Goal: Task Accomplishment & Management: Use online tool/utility

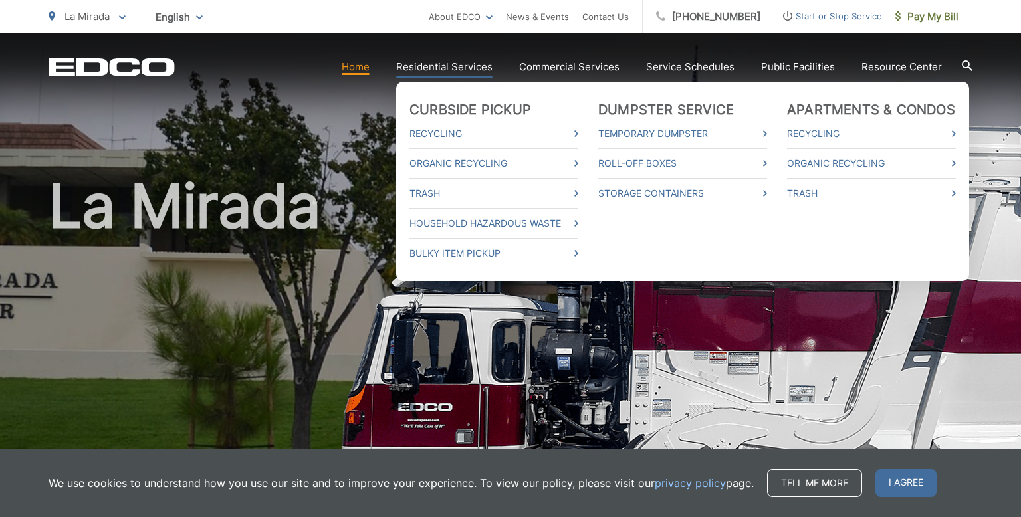
click at [460, 70] on link "Residential Services" at bounding box center [444, 67] width 96 height 16
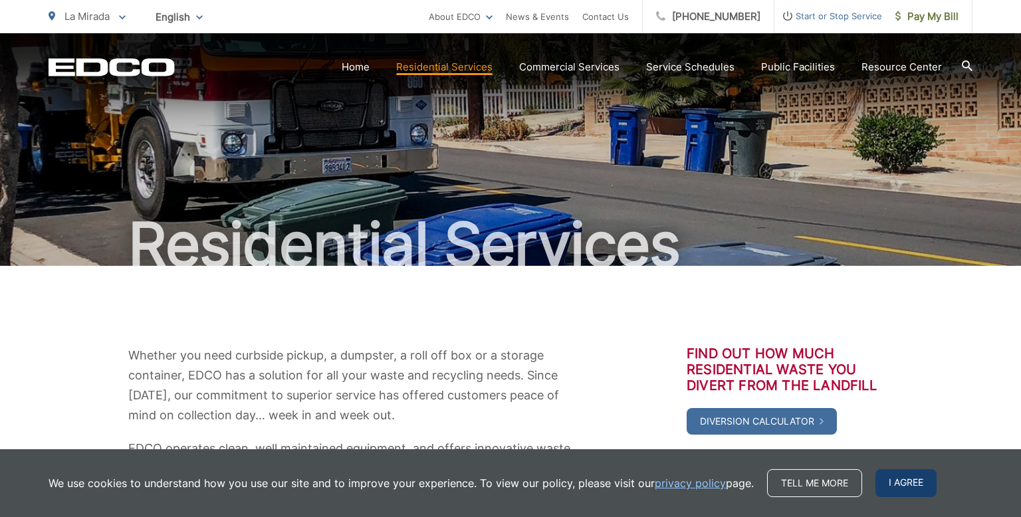
click at [913, 485] on span "I agree" at bounding box center [906, 483] width 61 height 28
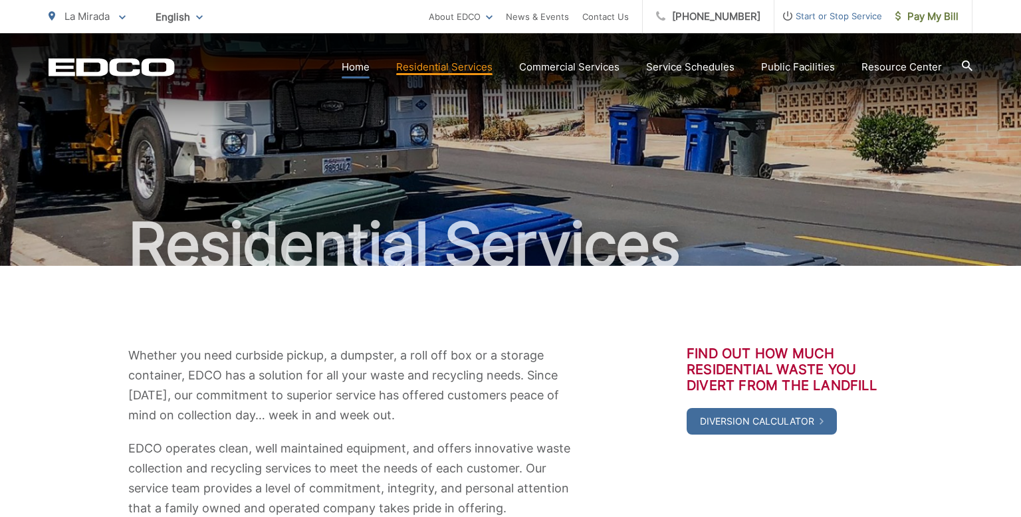
click at [365, 69] on link "Home" at bounding box center [356, 67] width 28 height 16
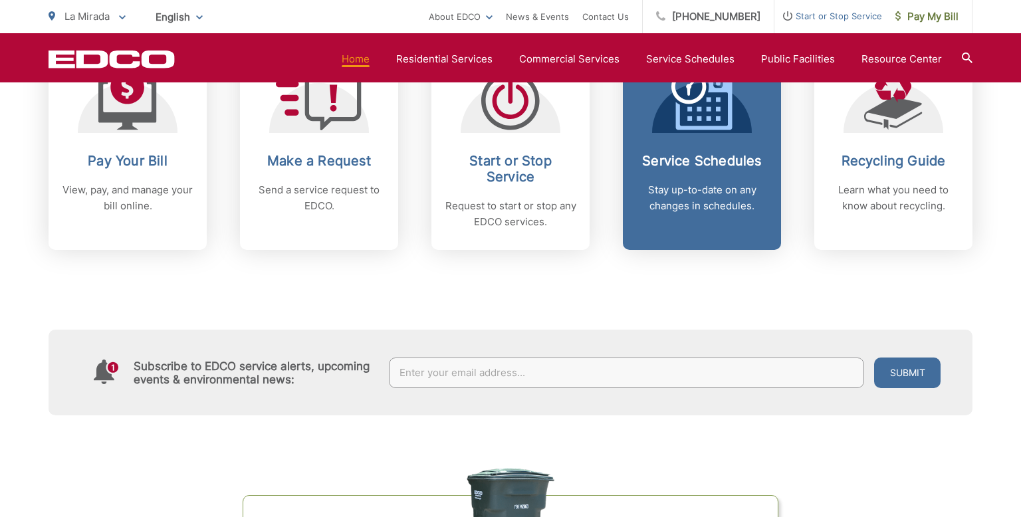
scroll to position [533, 0]
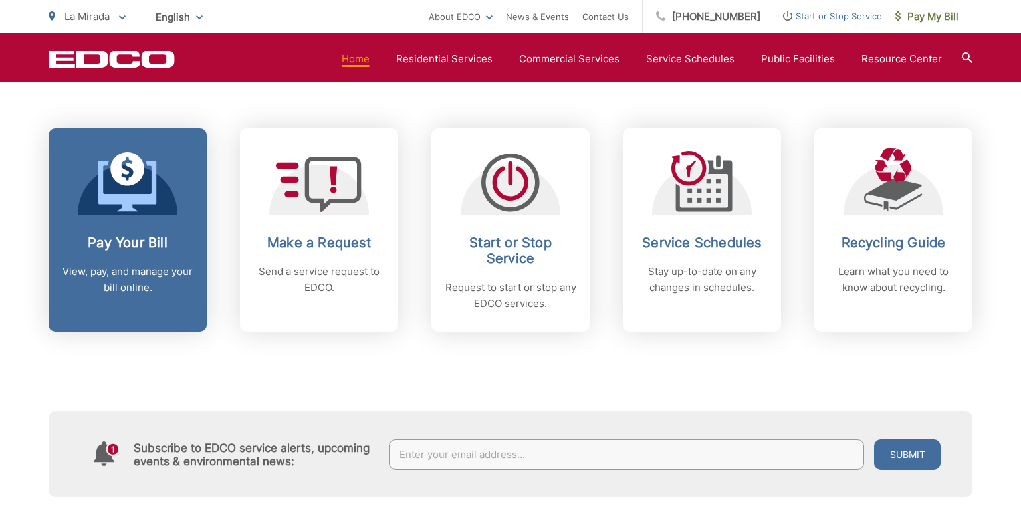
click at [94, 226] on link "Pay Your Bill View, pay, and manage your bill online." at bounding box center [128, 229] width 158 height 203
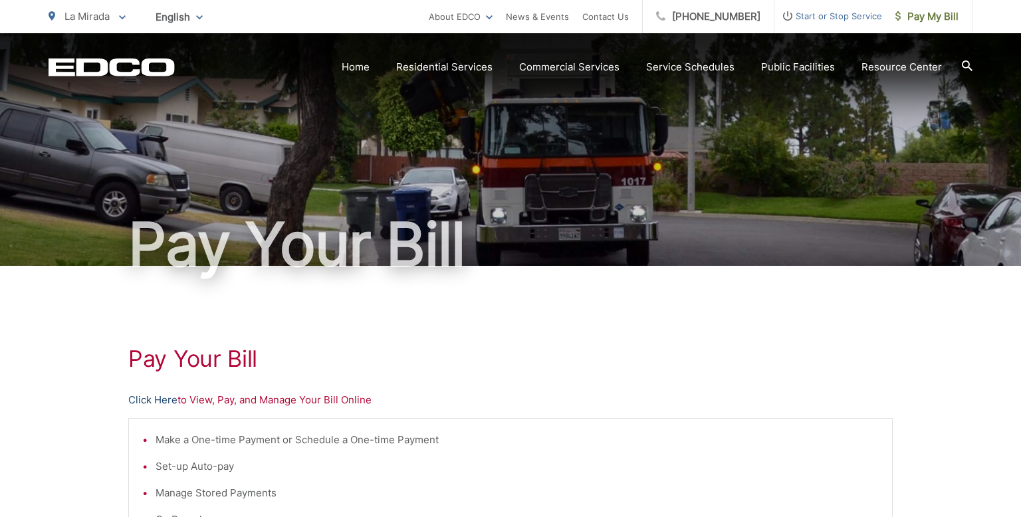
click at [165, 400] on link "Click Here" at bounding box center [152, 400] width 49 height 16
